Goal: Task Accomplishment & Management: Manage account settings

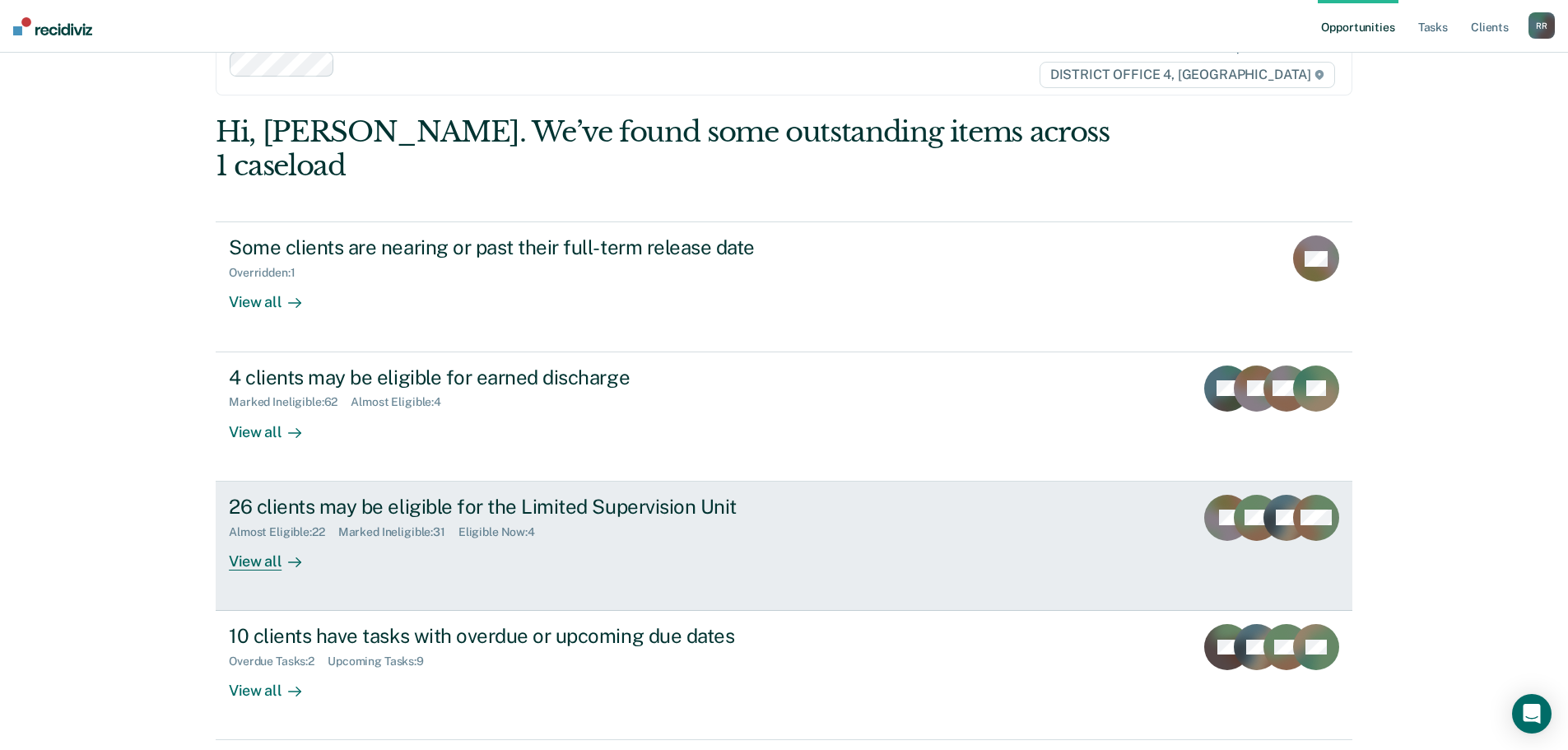
scroll to position [68, 0]
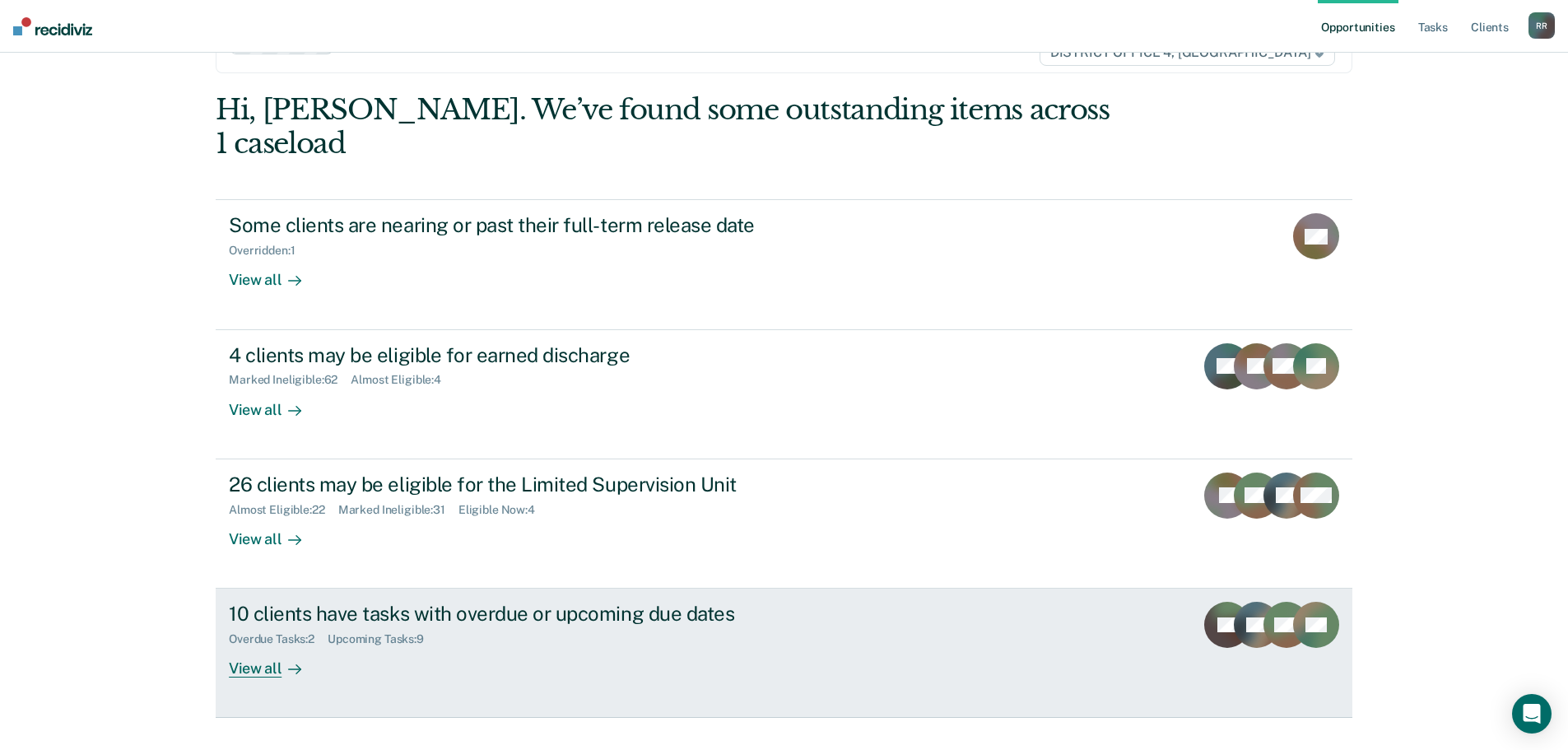
click at [271, 646] on div "View all" at bounding box center [275, 662] width 92 height 32
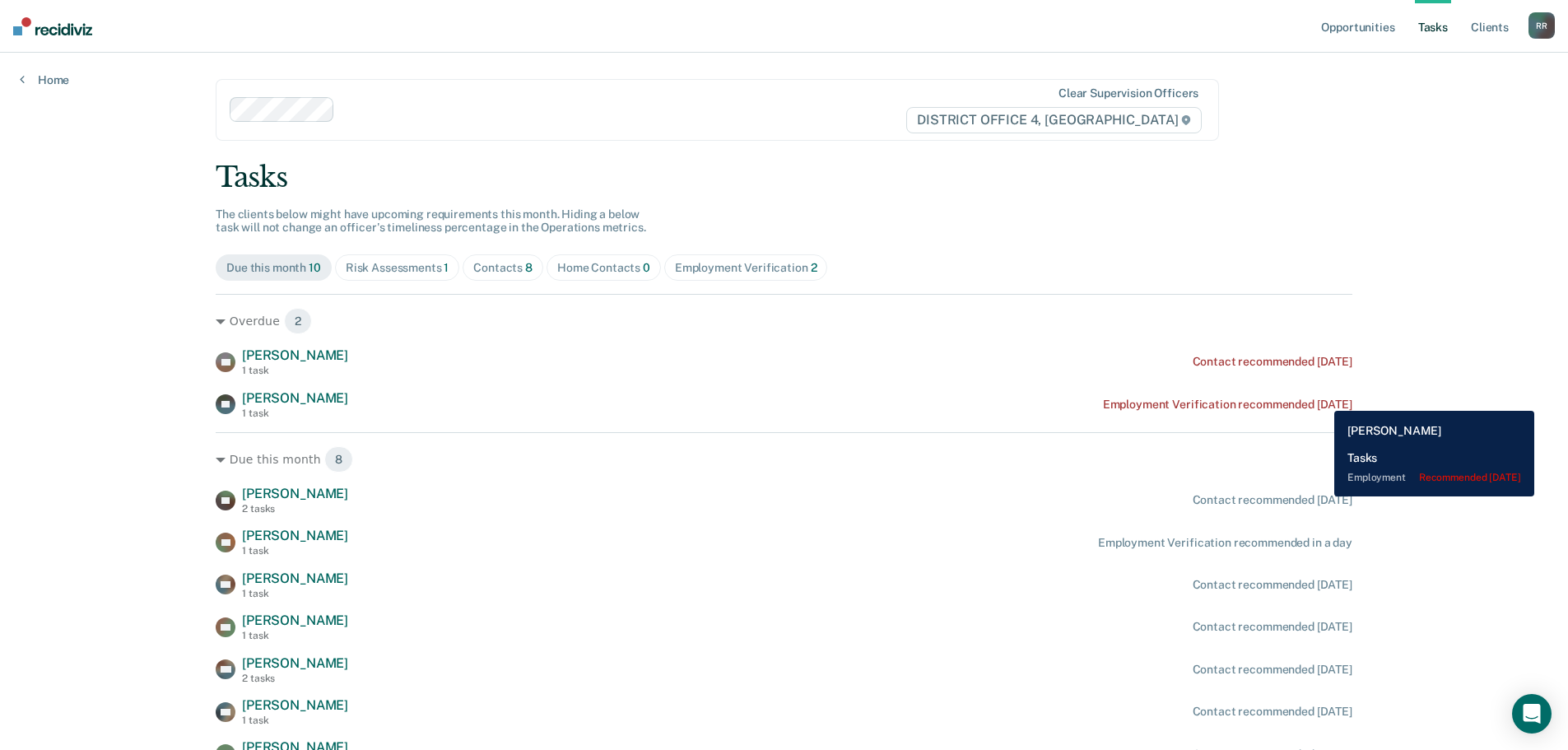
click at [1323, 398] on div "Employment Verification recommended [DATE]" at bounding box center [1227, 404] width 250 height 14
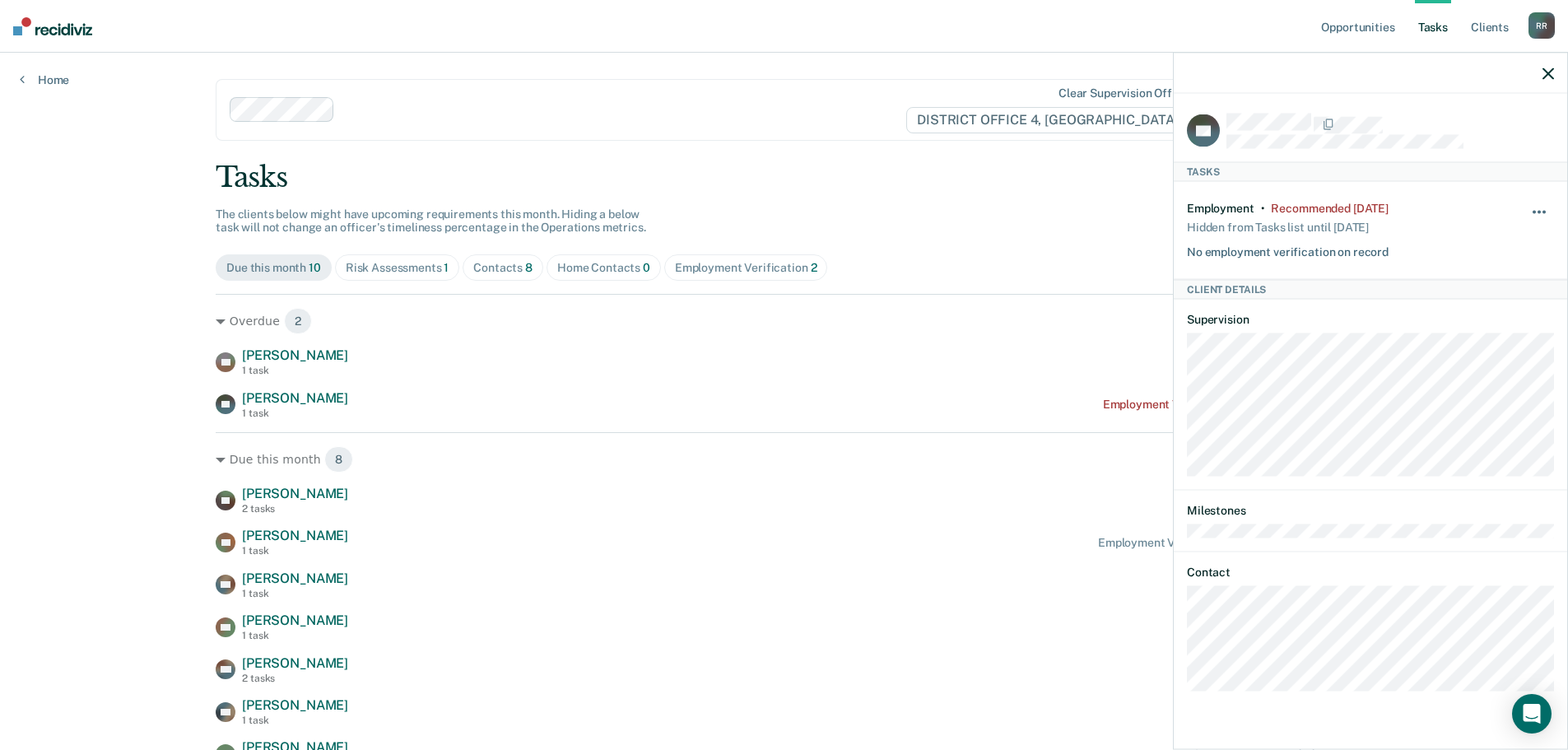
click at [1535, 210] on span "button" at bounding box center [1535, 212] width 3 height 3
click at [1535, 207] on button "button" at bounding box center [1540, 220] width 28 height 27
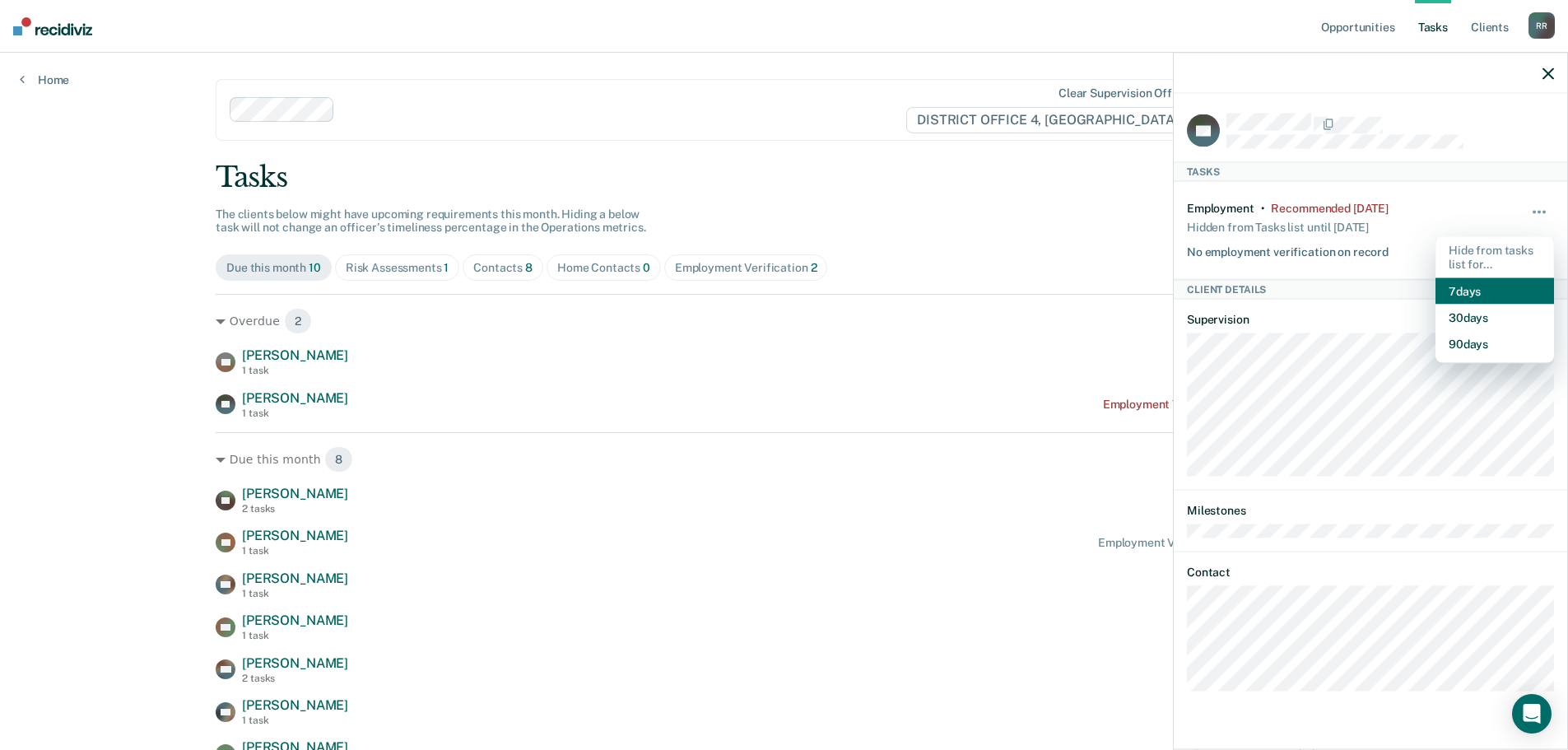
click at [1454, 288] on button "7 days" at bounding box center [1495, 291] width 119 height 27
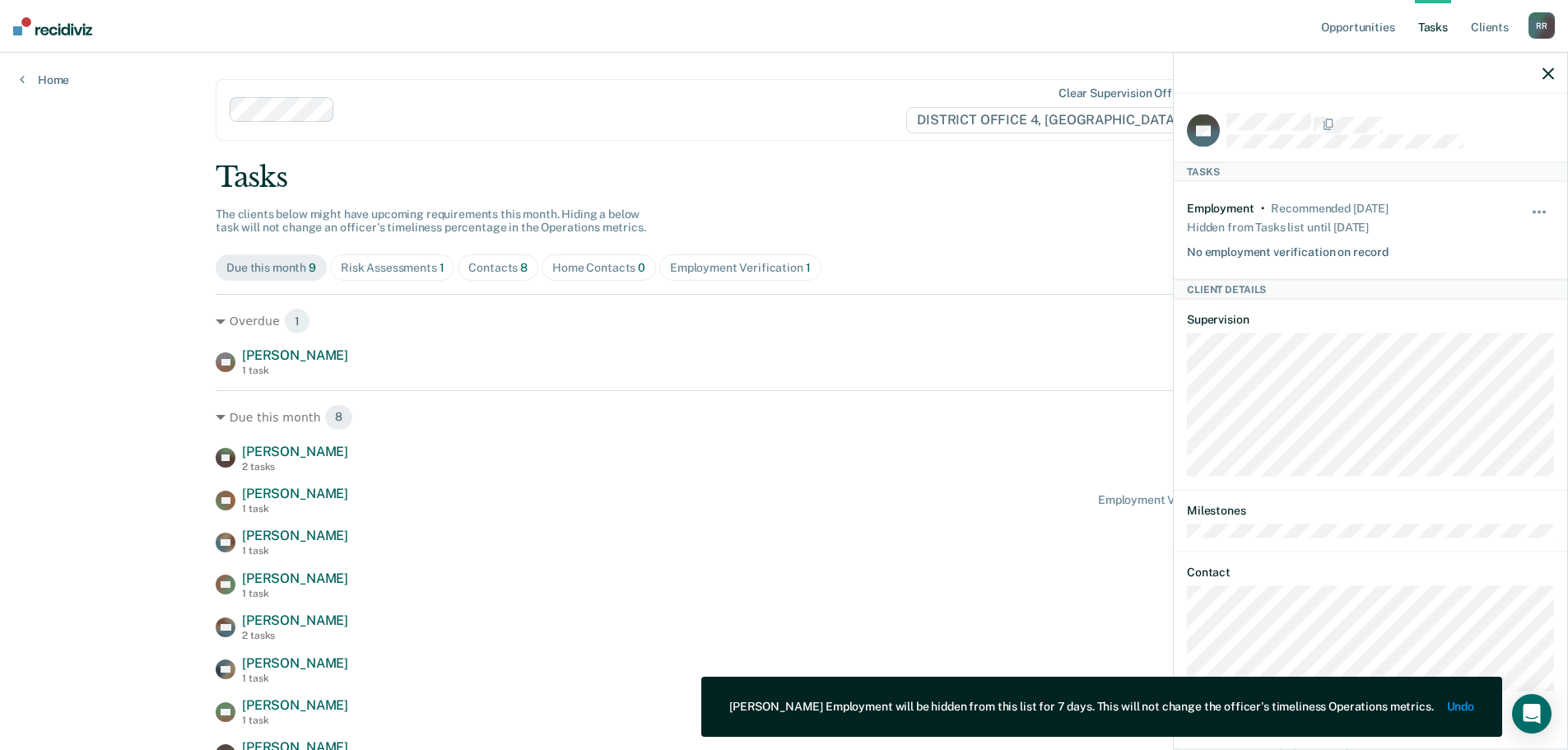
click at [794, 144] on main "Clear supervision officers DISTRICT OFFICE 4, BOISE Tasks The clients below mig…" at bounding box center [784, 423] width 1176 height 742
